Goal: Check status: Check status

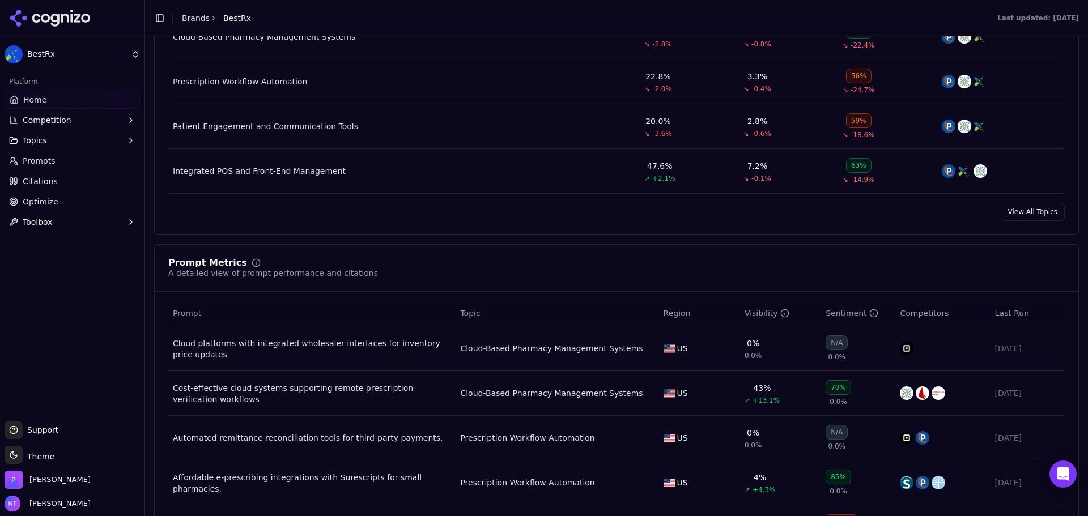
scroll to position [623, 0]
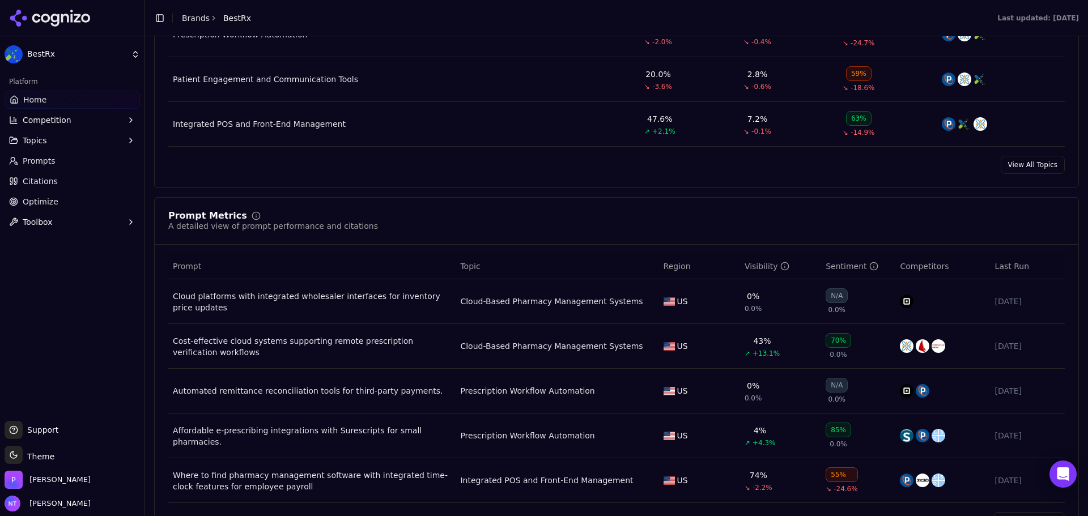
click at [606, 219] on div "Prompt Metrics A detailed view of prompt performance and citations" at bounding box center [616, 221] width 897 height 20
click at [560, 342] on div "Cloud-Based Pharmacy Management Systems" at bounding box center [551, 346] width 182 height 11
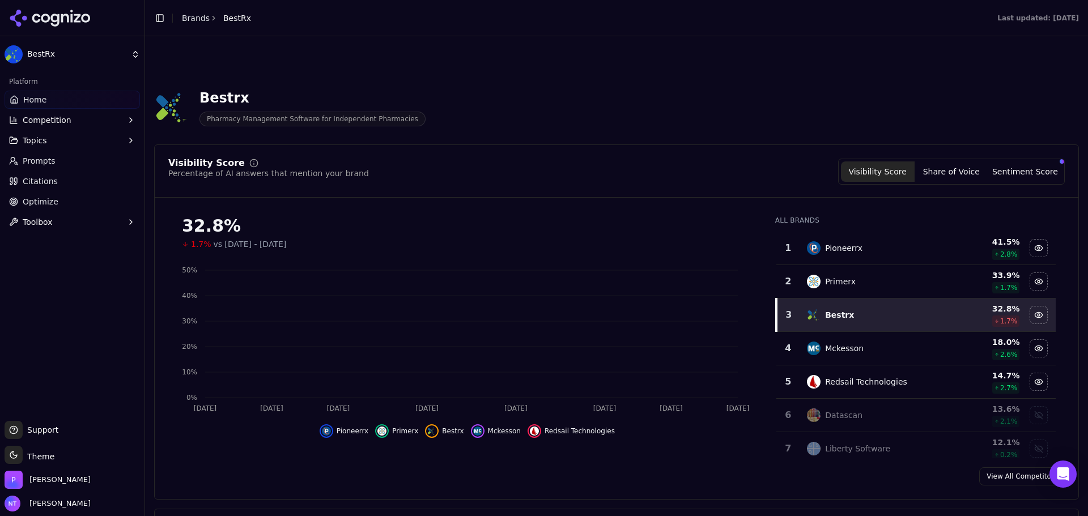
scroll to position [623, 0]
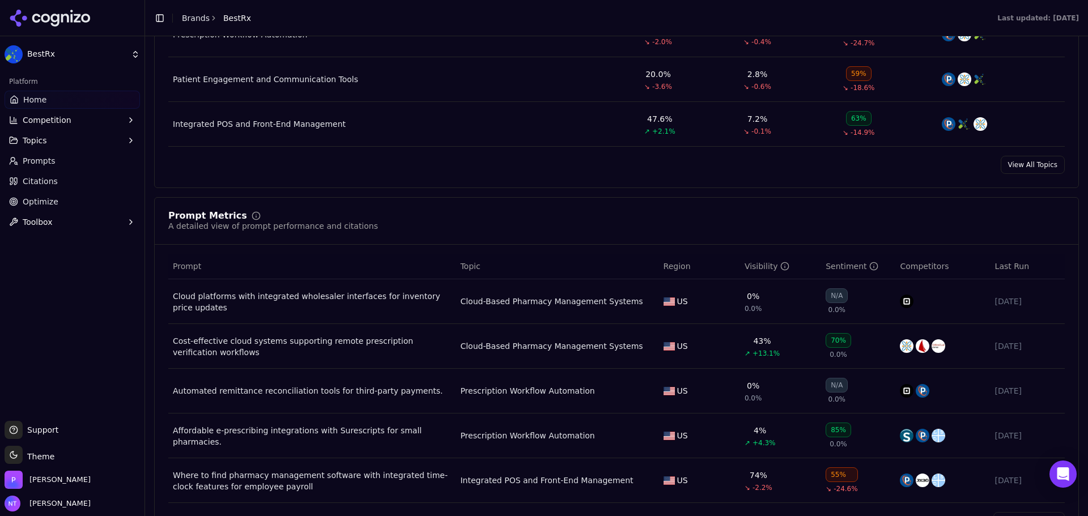
click at [379, 345] on div "Cost-effective cloud systems supporting remote prescription verification workfl…" at bounding box center [312, 346] width 278 height 23
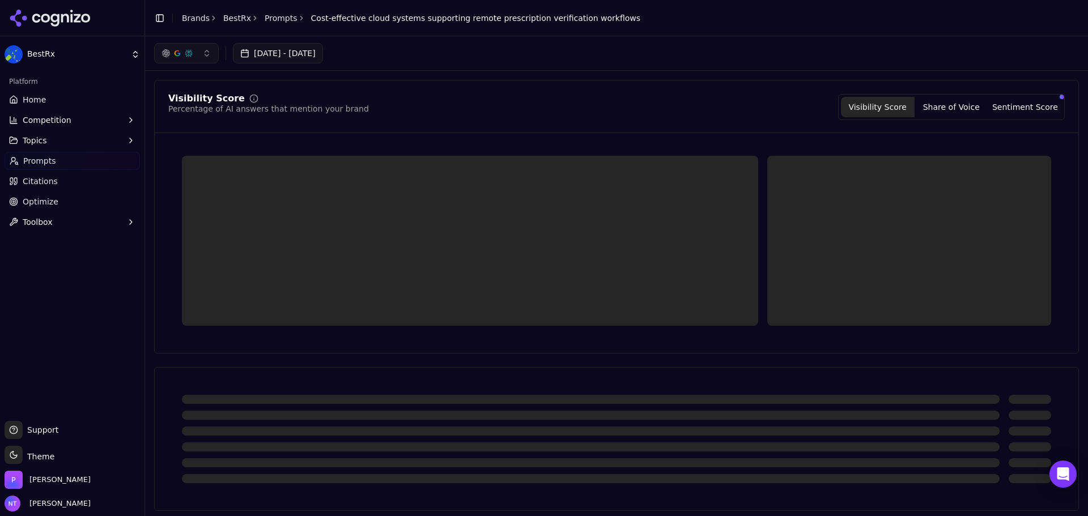
click at [728, 32] on header "Toggle Sidebar Brands BestRx Prompts Cost-effective cloud systems supporting re…" at bounding box center [616, 18] width 943 height 36
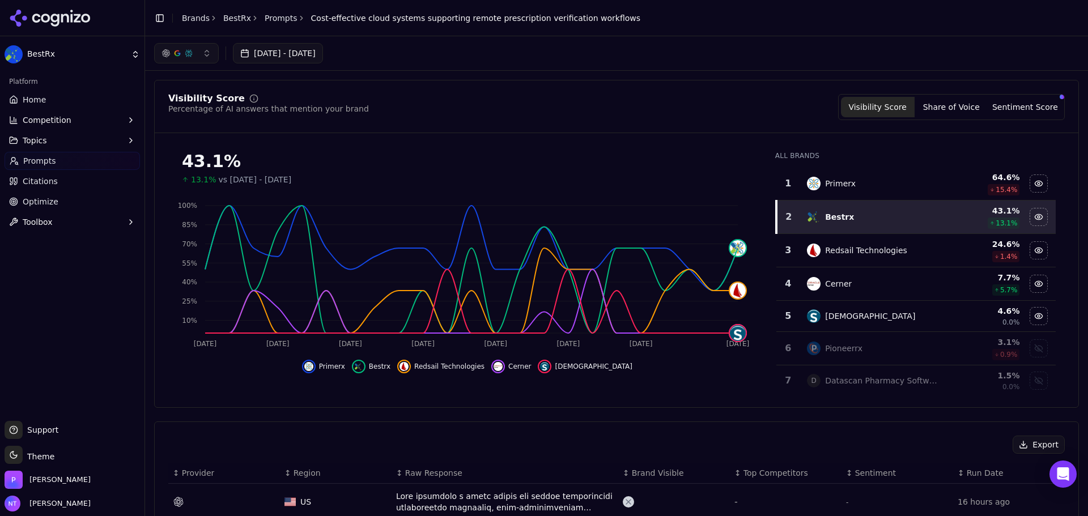
click at [197, 48] on button "button" at bounding box center [186, 53] width 65 height 20
click at [188, 117] on span "Google AI Overviews" at bounding box center [186, 122] width 71 height 23
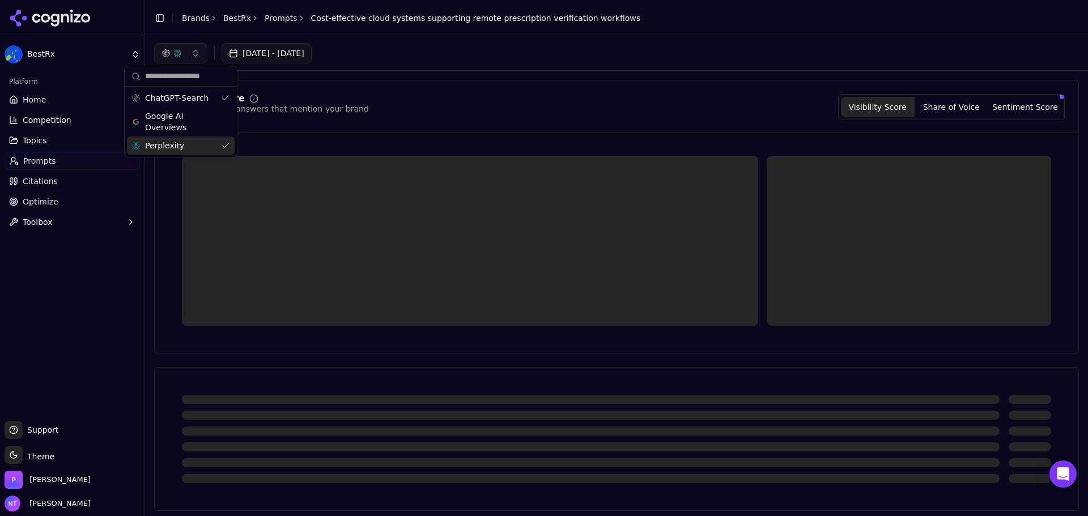
click at [190, 138] on div "Perplexity" at bounding box center [181, 146] width 108 height 18
click at [469, 103] on div "Visibility Score Percentage of AI answers that mention your brand Visibility Sc…" at bounding box center [616, 107] width 897 height 26
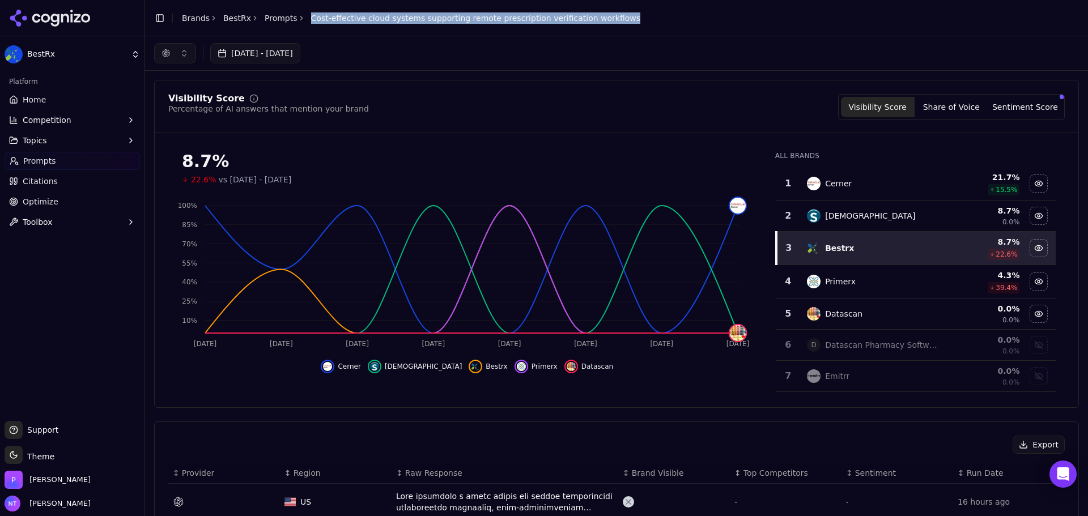
drag, startPoint x: 638, startPoint y: 26, endPoint x: 300, endPoint y: 23, distance: 337.2
click at [300, 23] on header "Toggle Sidebar Brands BestRx Prompts Cost-effective cloud systems supporting re…" at bounding box center [616, 18] width 943 height 36
copy span "Cost-effective cloud systems supporting remote prescription verification workfl…"
click at [189, 52] on button "button" at bounding box center [175, 53] width 42 height 20
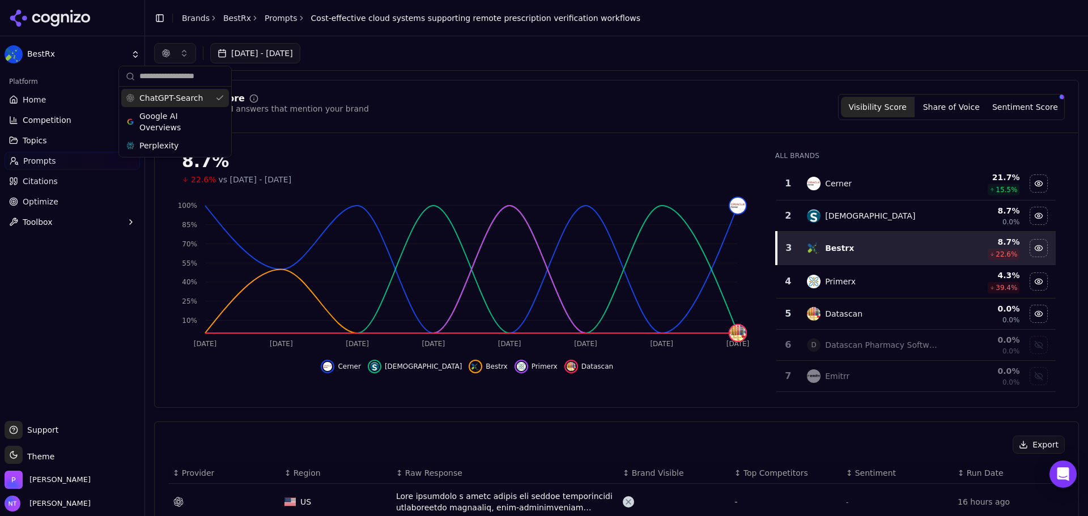
click at [740, 68] on div "[DATE] - [DATE]" at bounding box center [616, 53] width 943 height 34
click at [751, 107] on div "Visibility Score Percentage of AI answers that mention your brand Visibility Sc…" at bounding box center [616, 107] width 897 height 26
